Goal: Use online tool/utility: Utilize a website feature to perform a specific function

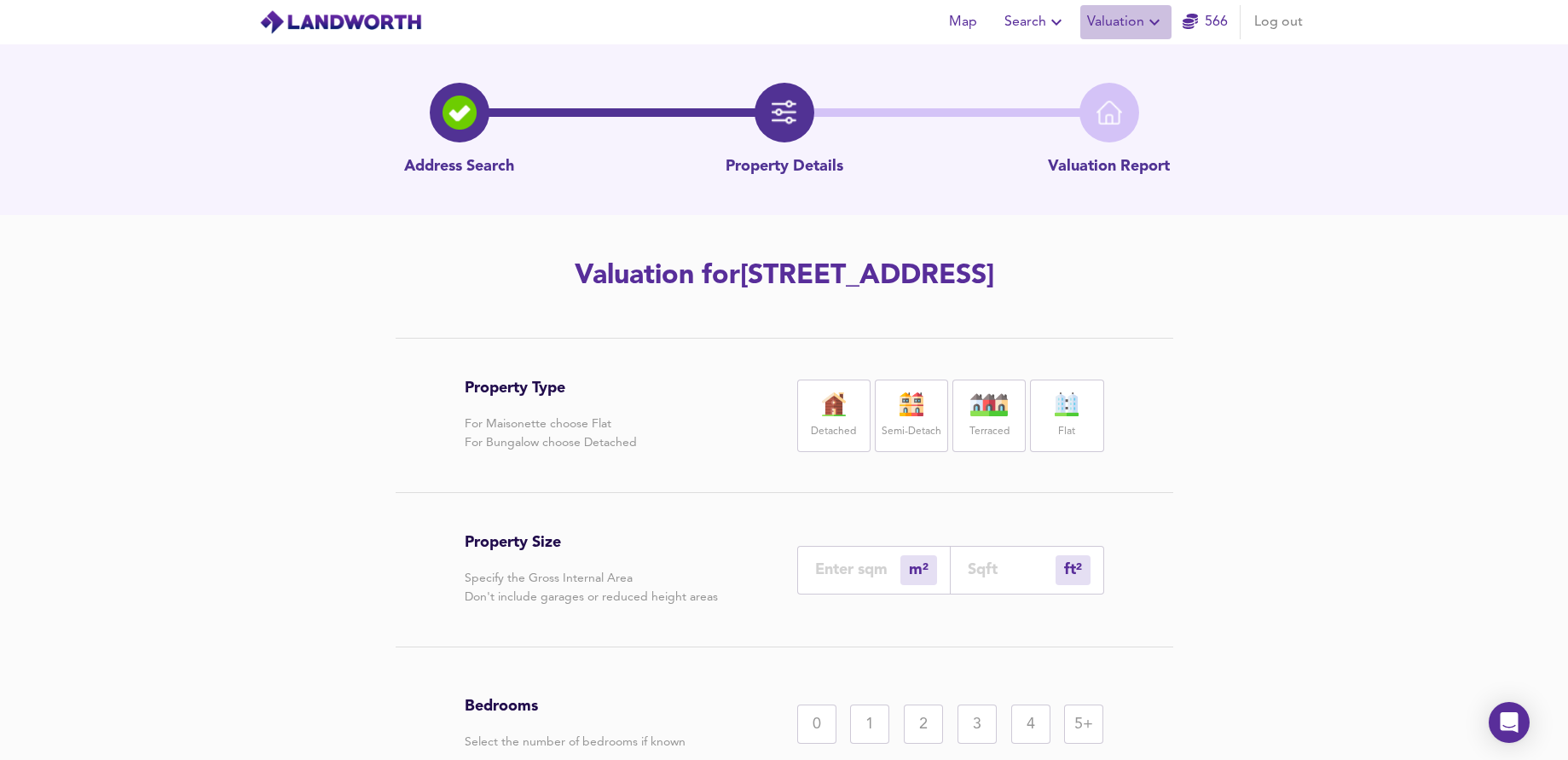
click at [1131, 18] on span "Valuation" at bounding box center [1126, 22] width 78 height 24
click at [1128, 61] on li "New Valuation Report" at bounding box center [1126, 61] width 204 height 31
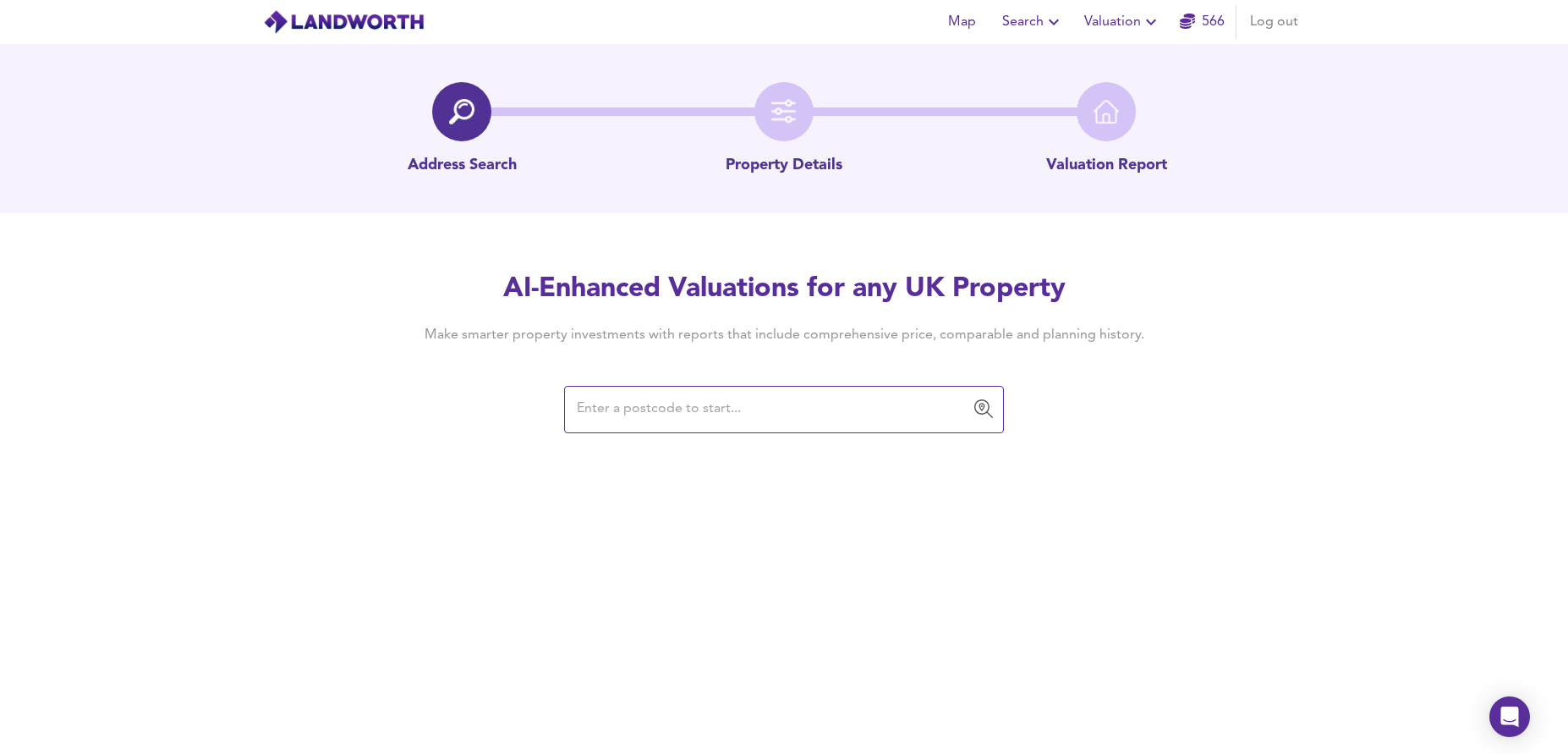
click at [717, 404] on input "text" at bounding box center [771, 409] width 399 height 33
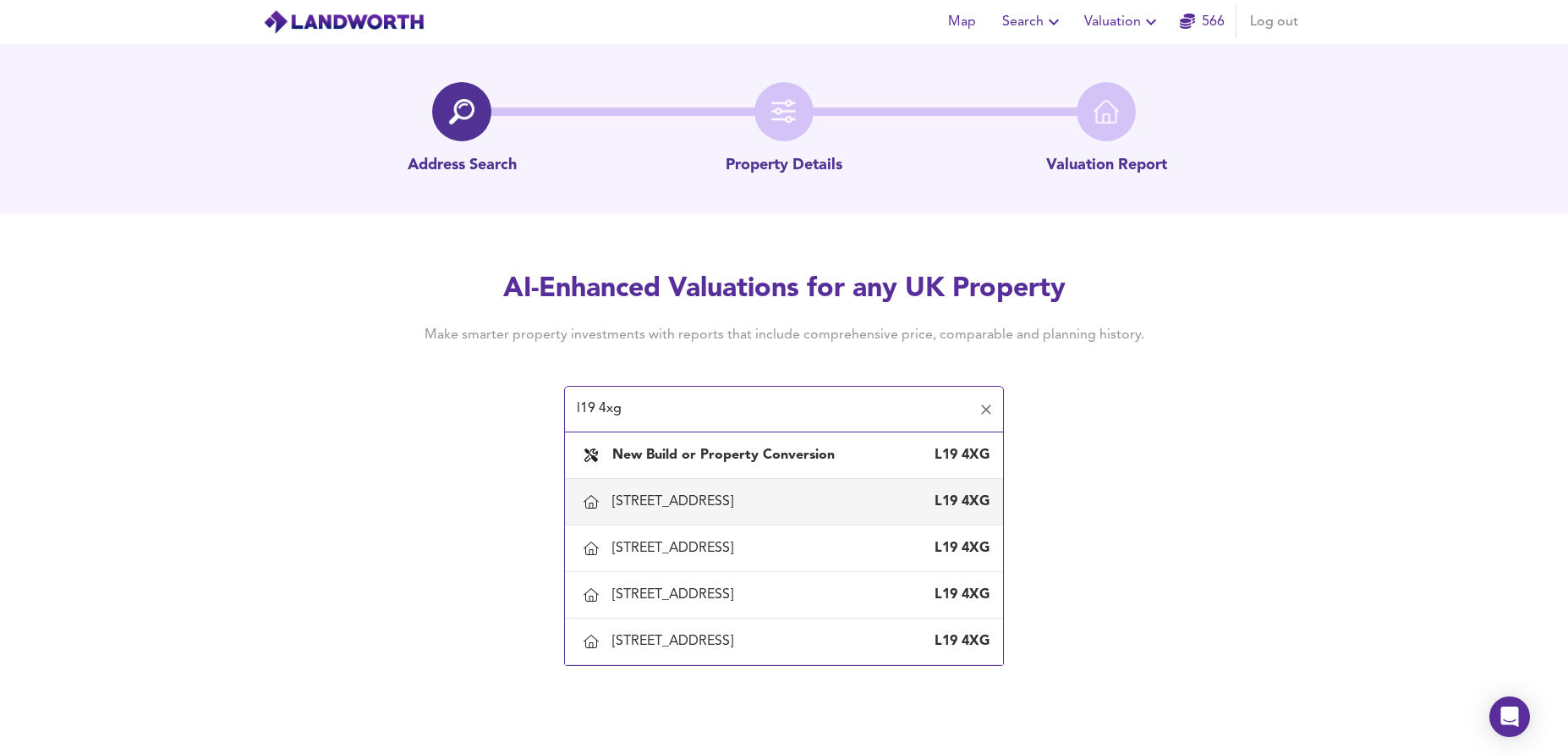
click at [715, 495] on div "[STREET_ADDRESS]" at bounding box center [676, 501] width 128 height 19
type input "[STREET_ADDRESS]"
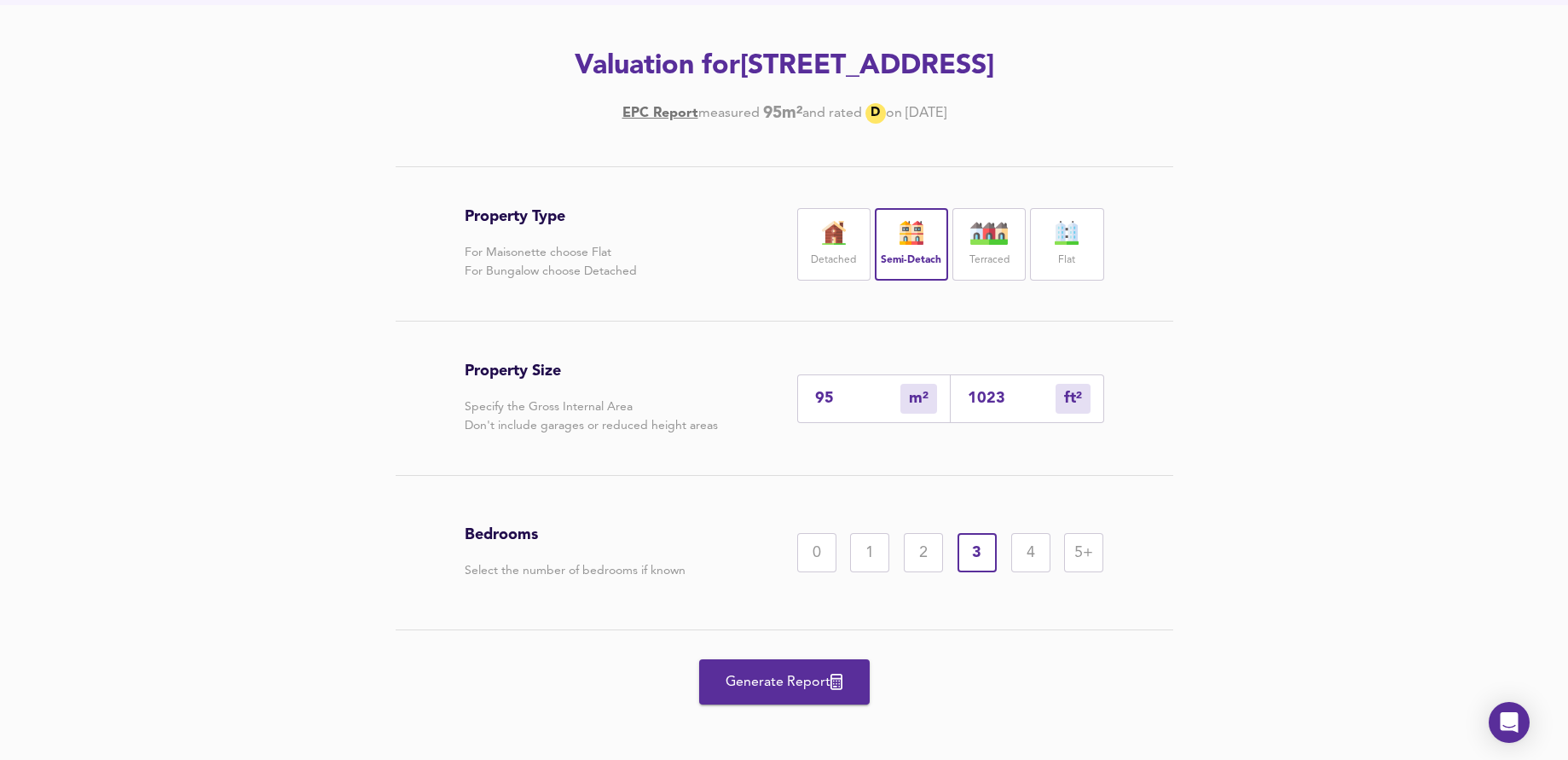
scroll to position [218, 0]
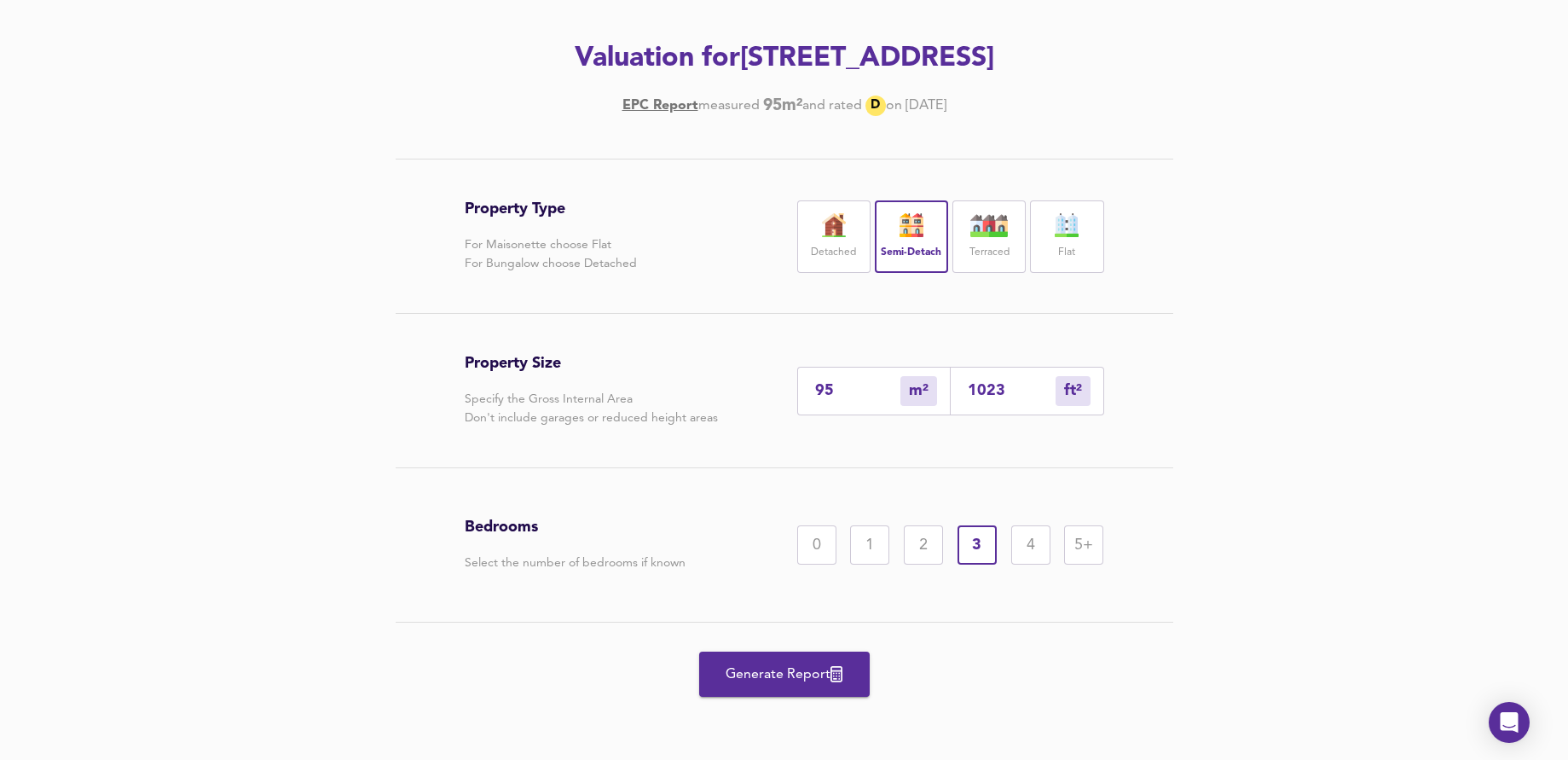
click at [735, 666] on span "Generate Report" at bounding box center [784, 675] width 136 height 24
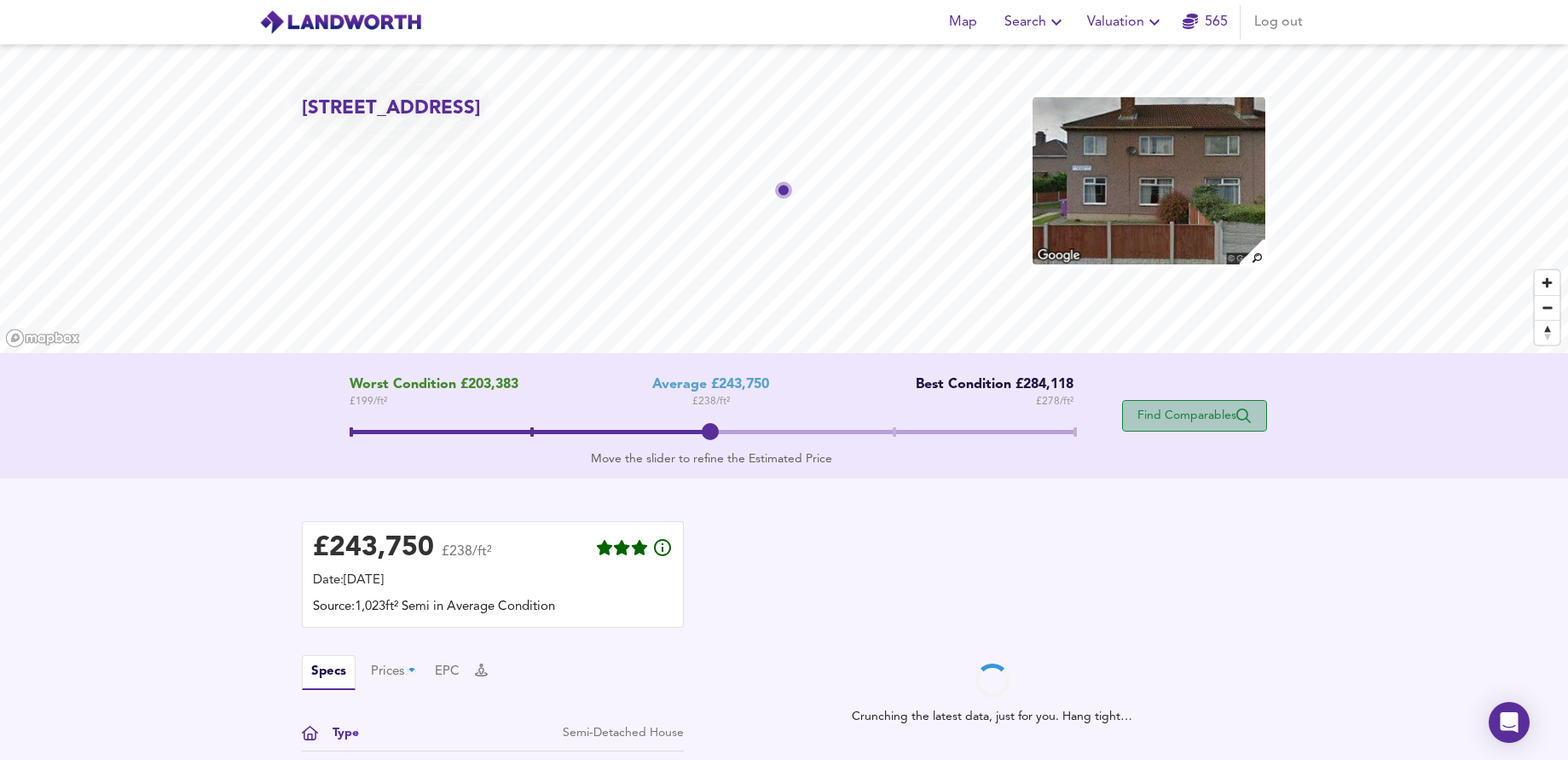
click at [1167, 419] on span "Find Comparables" at bounding box center [1194, 415] width 126 height 16
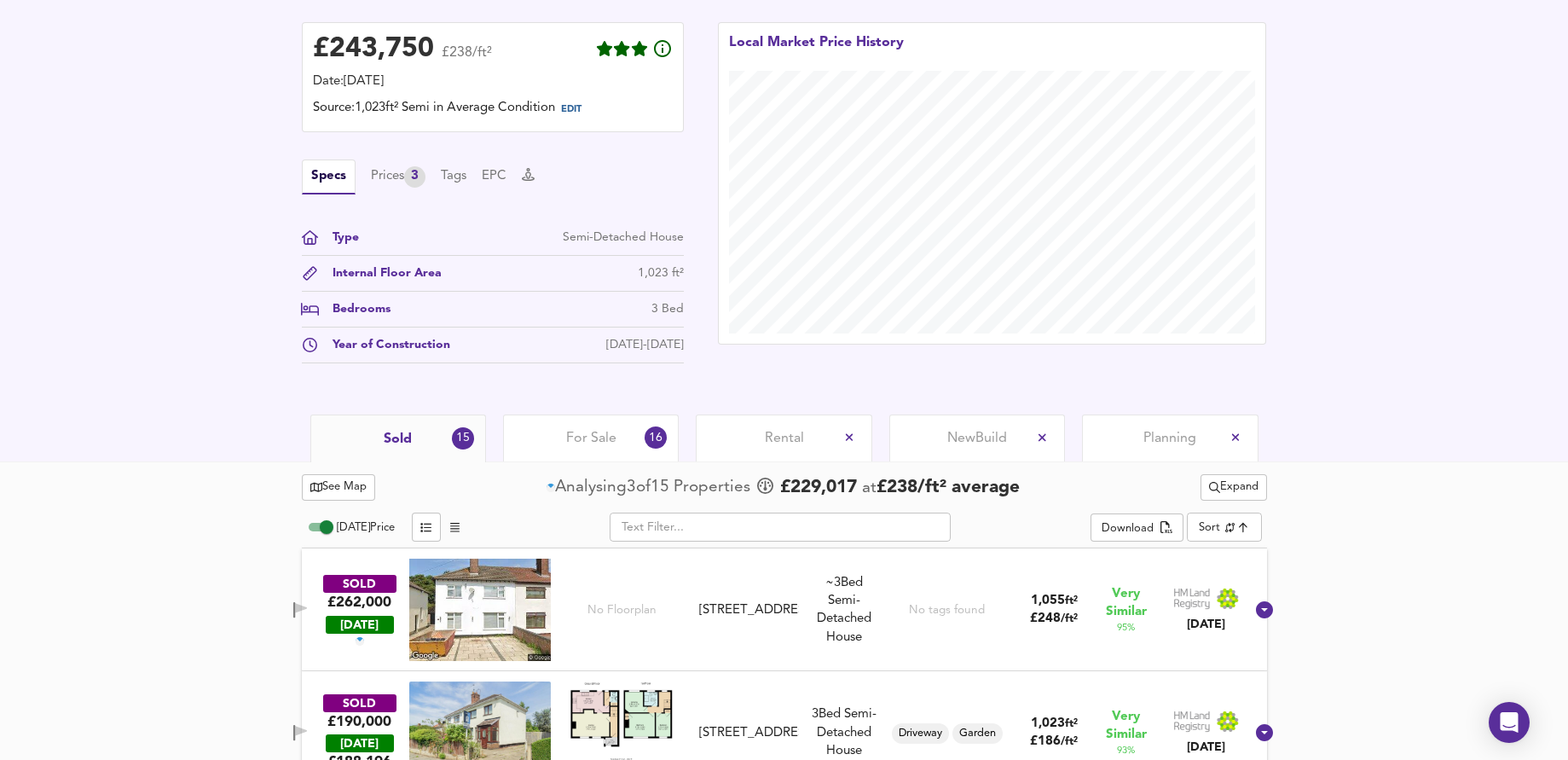
scroll to position [580, 0]
